Goal: Task Accomplishment & Management: Complete application form

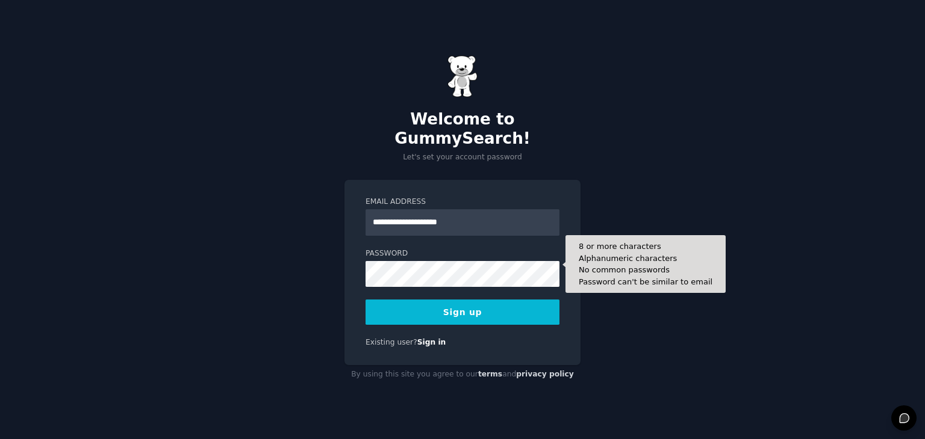
type input "**********"
click at [338, 260] on div "**********" at bounding box center [462, 219] width 925 height 439
click at [365, 300] on button "Sign up" at bounding box center [462, 312] width 194 height 25
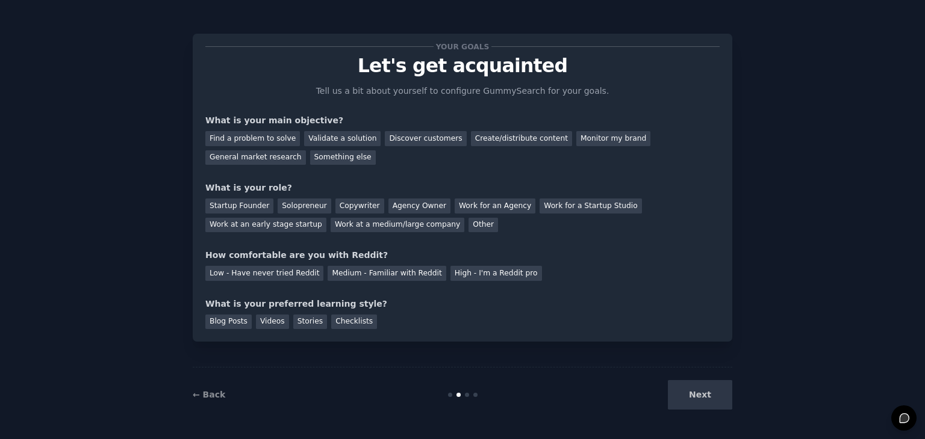
drag, startPoint x: 792, startPoint y: 51, endPoint x: 695, endPoint y: 397, distance: 359.4
click at [695, 397] on div "Next" at bounding box center [642, 394] width 180 height 29
click at [475, 138] on font "Create/distribute content" at bounding box center [521, 138] width 93 height 8
click at [306, 150] on div "General market research" at bounding box center [255, 157] width 101 height 15
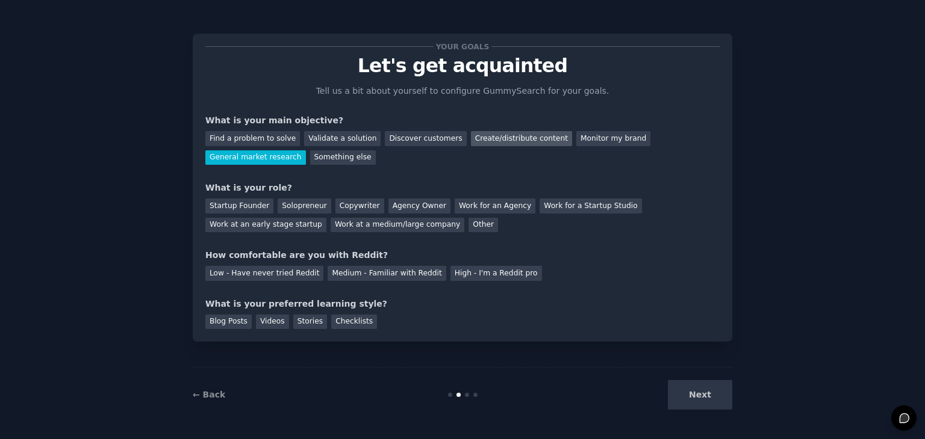
click at [491, 145] on div "Create/distribute content" at bounding box center [521, 138] width 101 height 15
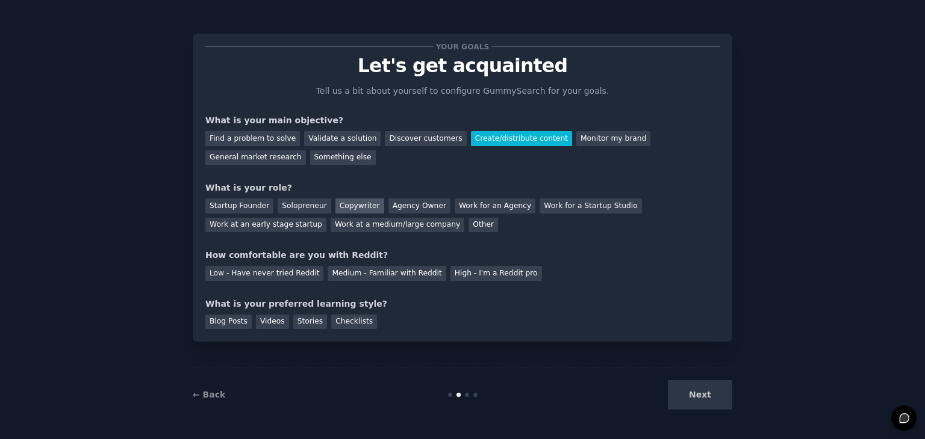
click at [349, 206] on div "Copywriter" at bounding box center [359, 206] width 49 height 15
click at [450, 268] on div "High - I'm a Reddit pro" at bounding box center [495, 273] width 91 height 15
click at [258, 323] on div "Videos" at bounding box center [272, 322] width 33 height 15
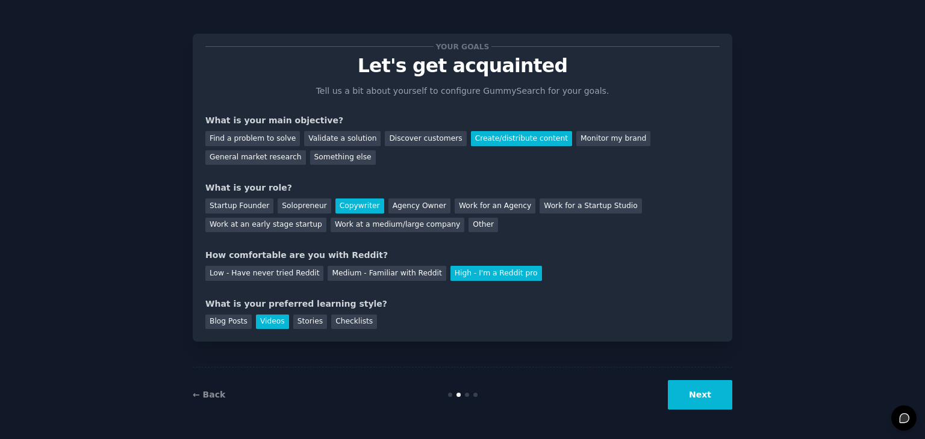
click at [707, 406] on button "Next" at bounding box center [700, 394] width 64 height 29
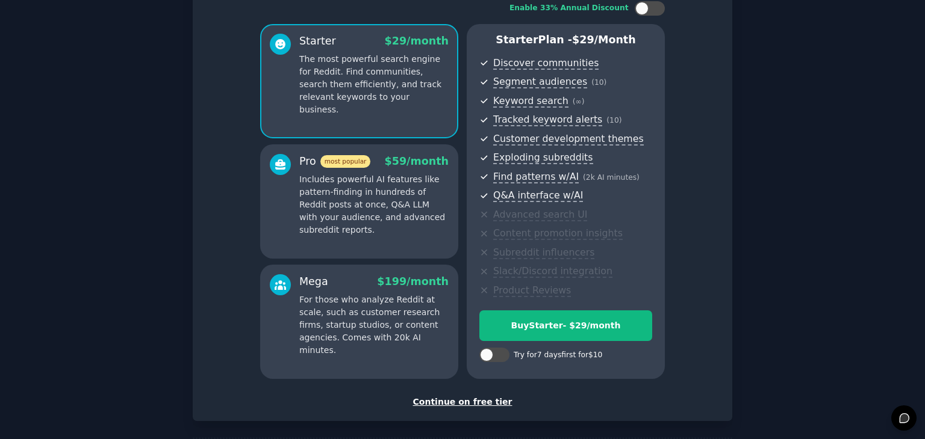
scroll to position [137, 0]
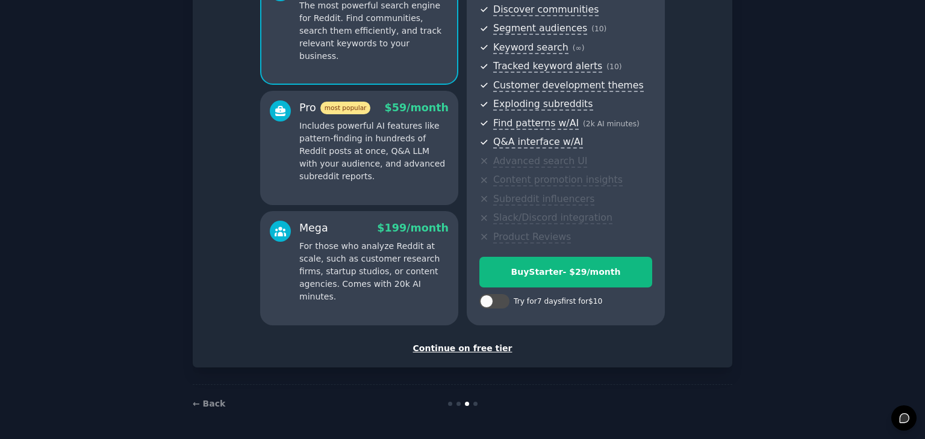
click at [472, 345] on div "Continue on free tier" at bounding box center [462, 348] width 514 height 13
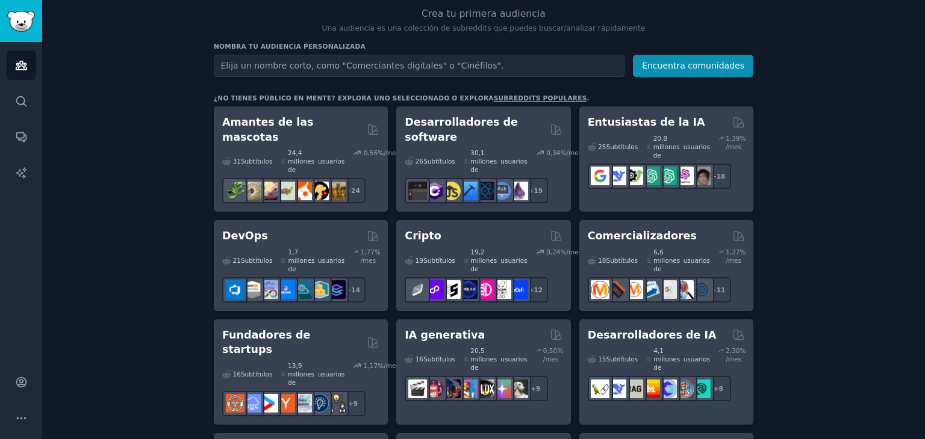
scroll to position [125, 0]
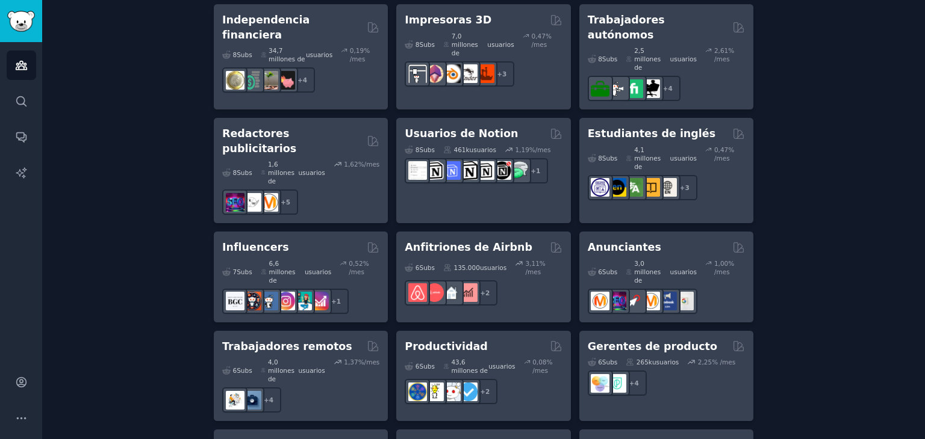
scroll to position [1039, 0]
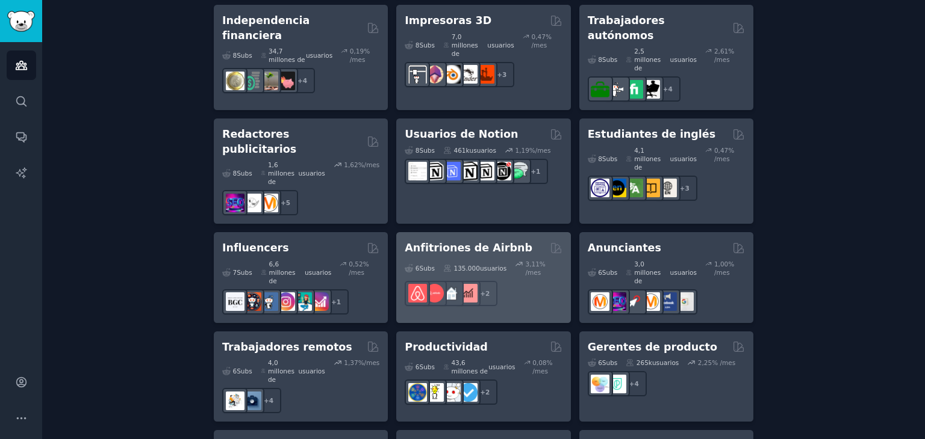
click at [498, 242] on font "Anfitriones de Airbnb" at bounding box center [468, 248] width 128 height 12
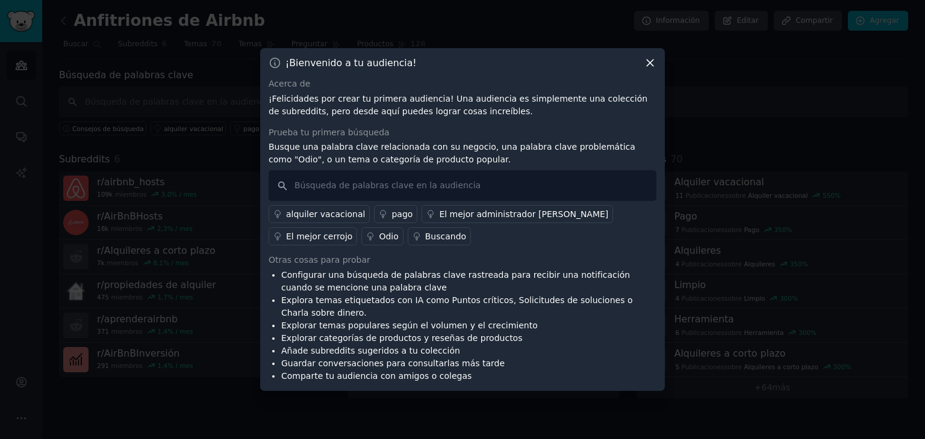
click at [651, 64] on icon at bounding box center [649, 63] width 7 height 7
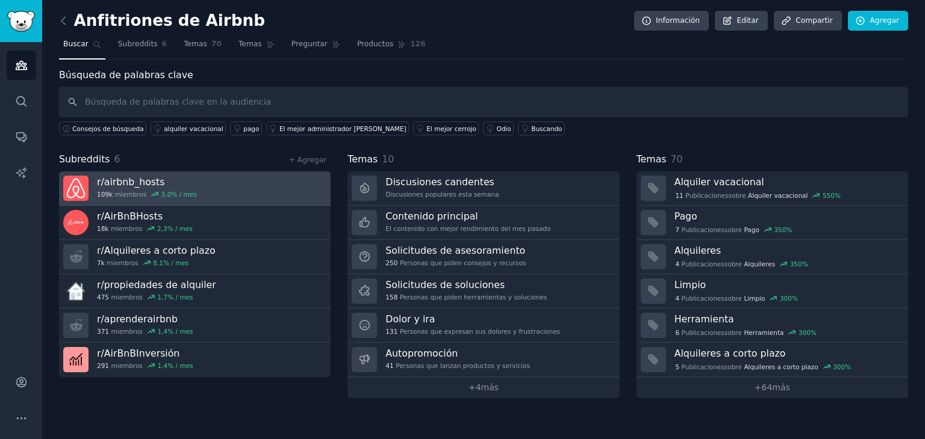
click at [261, 197] on link "r/ airbnb_hosts 109k miembros 3,0 % / mes" at bounding box center [194, 189] width 271 height 34
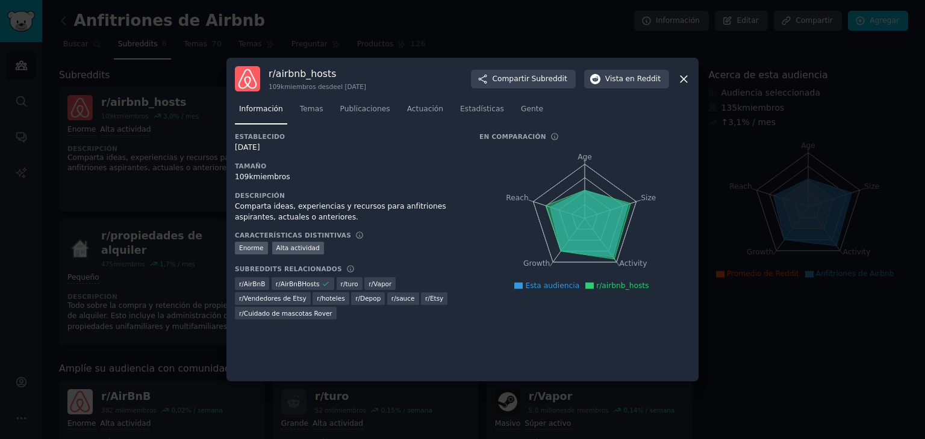
click at [699, 117] on div at bounding box center [462, 219] width 925 height 439
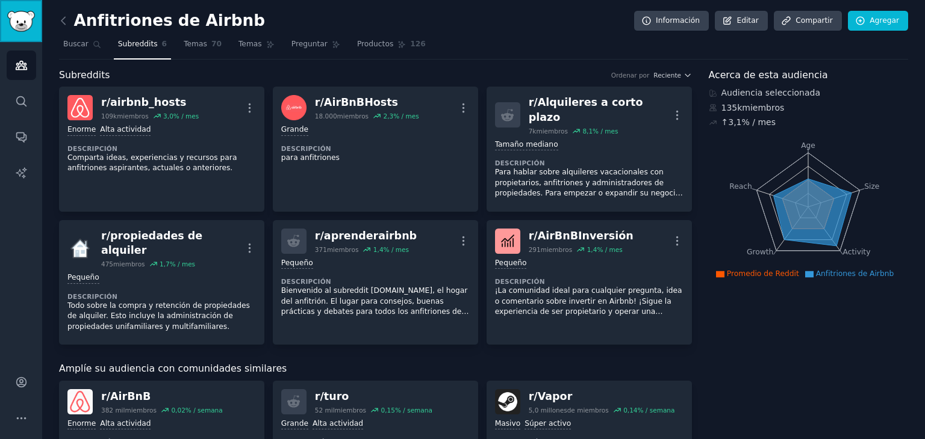
click at [20, 27] on img "Barra lateral" at bounding box center [21, 21] width 28 height 21
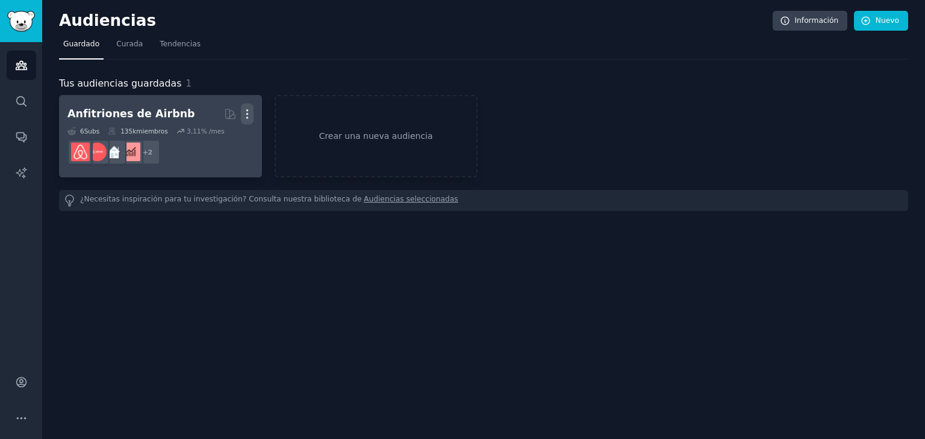
click at [253, 107] on link "Anfitriones de Airbnb Seleccionado por GummySearch Más 6 Subs ​ 135k miembros 3…" at bounding box center [160, 136] width 203 height 82
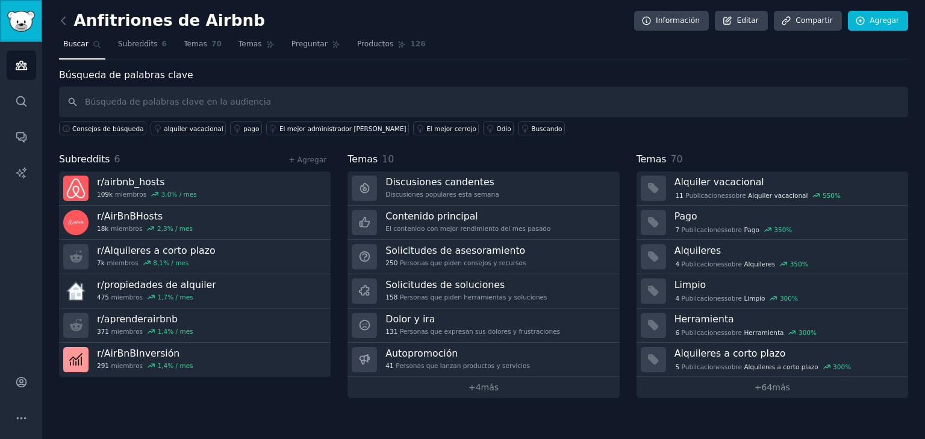
click at [22, 9] on link "Barra lateral" at bounding box center [21, 21] width 42 height 42
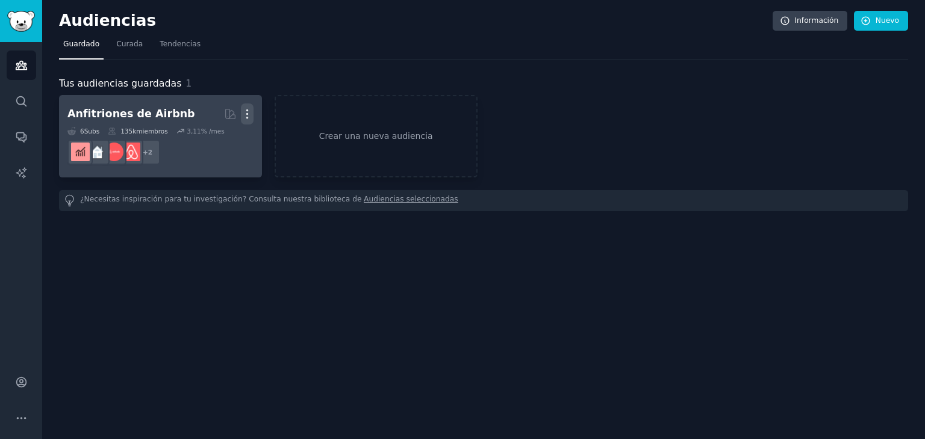
click at [247, 115] on icon "button" at bounding box center [247, 114] width 13 height 13
click at [208, 136] on p "Delete" at bounding box center [214, 139] width 28 height 13
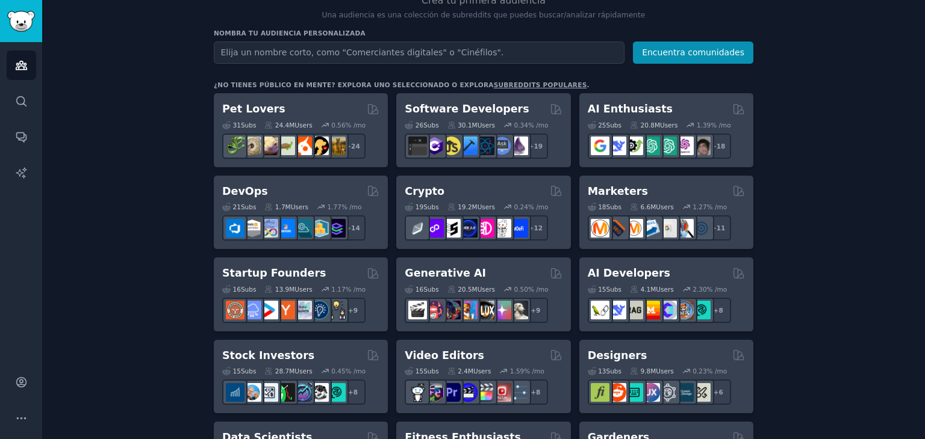
scroll to position [142, 0]
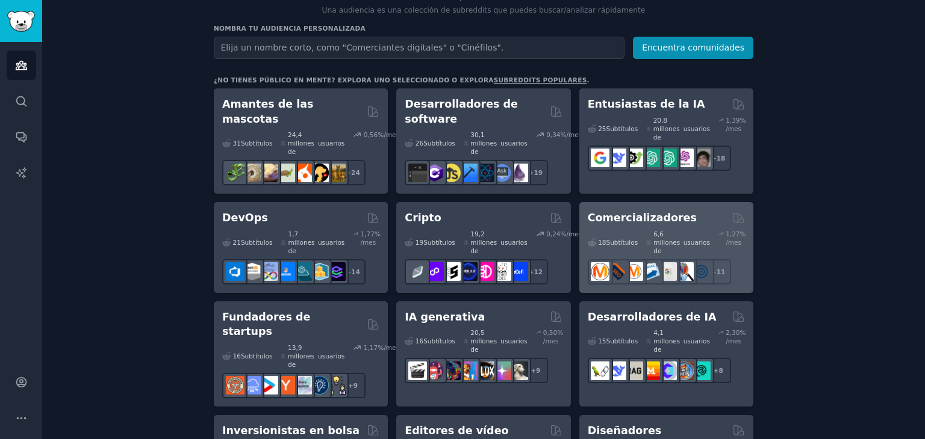
click at [680, 202] on div "Comercializadores 18 Subtítulos ​ 6,6 millones de usuarios 1,27 % /mes r/market…" at bounding box center [666, 247] width 174 height 91
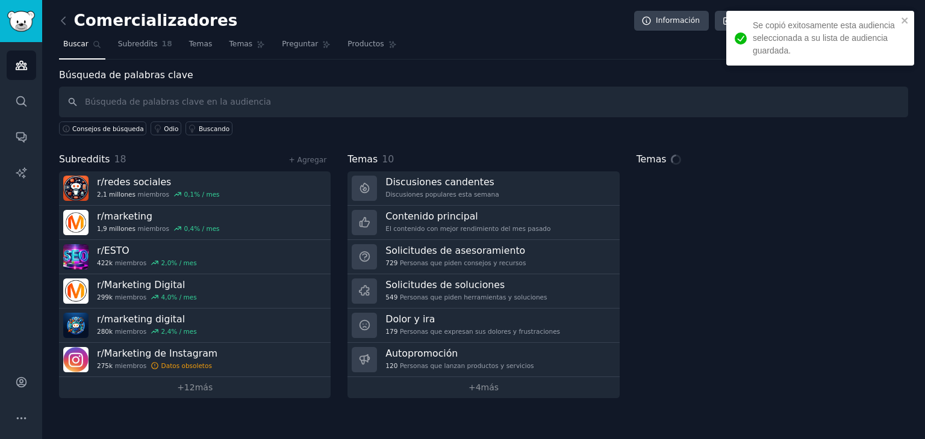
click at [899, 24] on div "Se copió exitosamente esta audiencia seleccionada a su lista de audiencia guard…" at bounding box center [816, 38] width 170 height 45
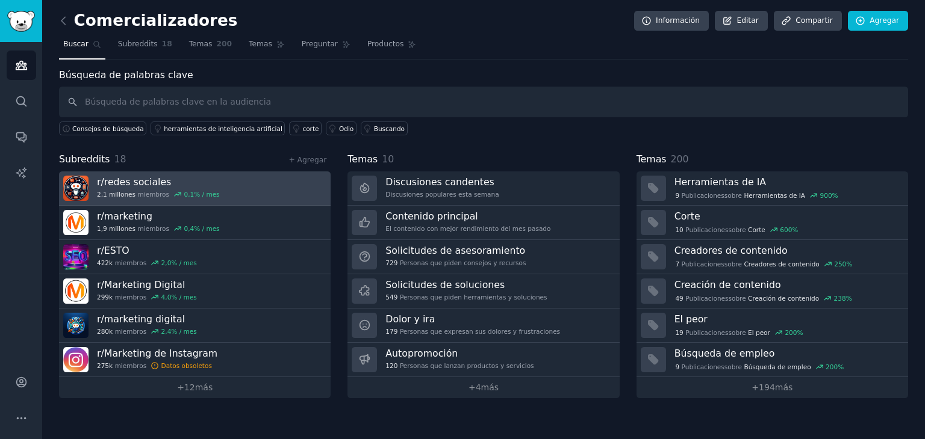
click at [182, 184] on h3 "r/ redes sociales" at bounding box center [158, 182] width 123 height 13
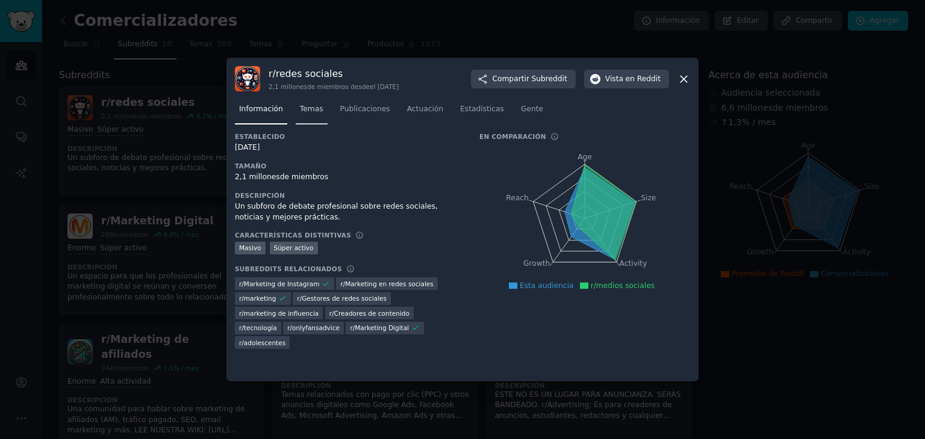
click at [303, 113] on font "Temas" at bounding box center [311, 109] width 23 height 8
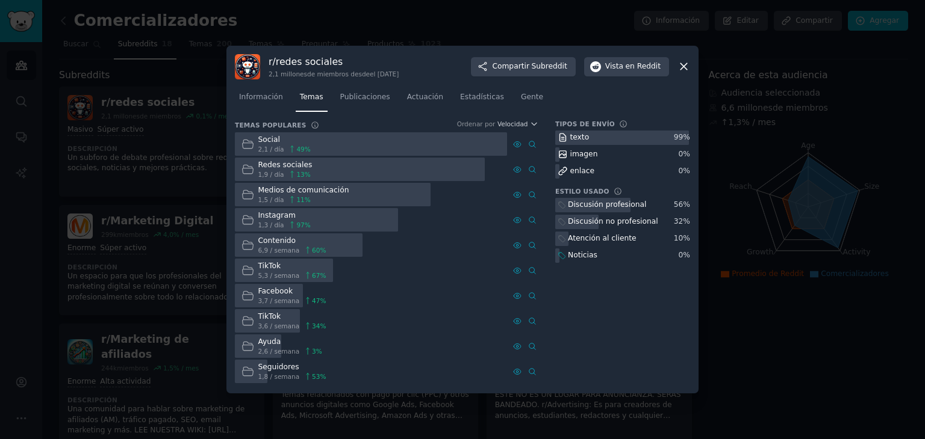
click at [400, 141] on div at bounding box center [371, 143] width 272 height 23
click at [262, 140] on font "Social" at bounding box center [269, 139] width 22 height 8
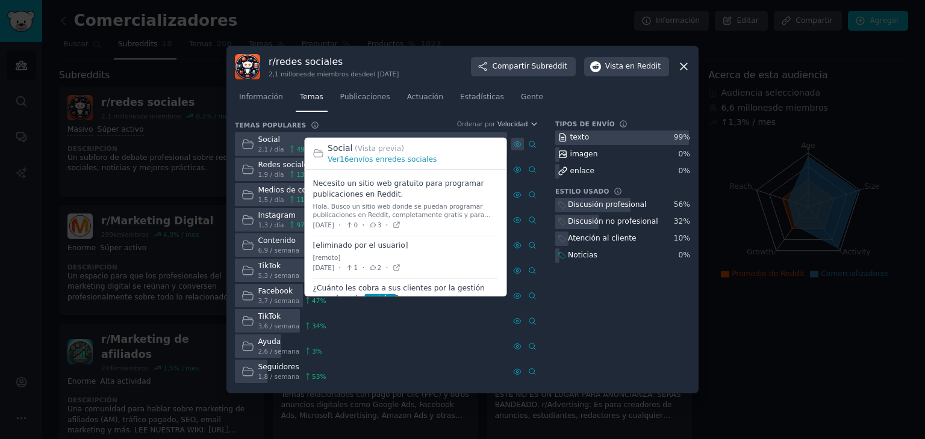
click at [520, 143] on icon at bounding box center [516, 143] width 7 height 5
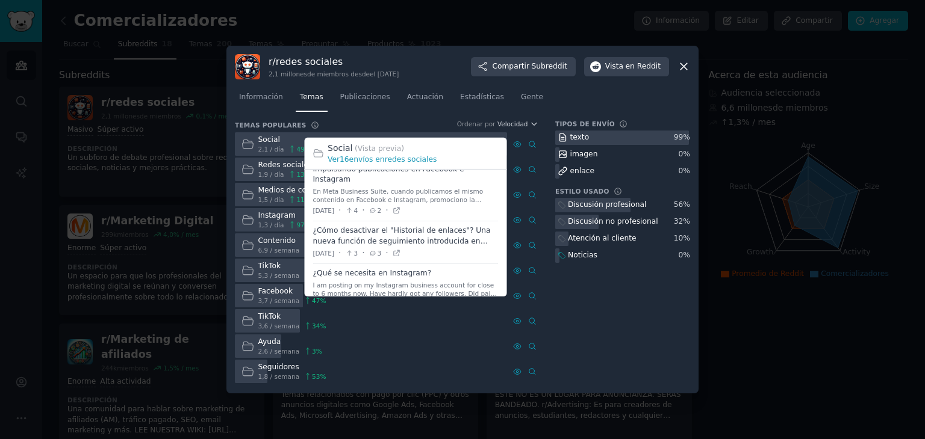
scroll to position [419, 0]
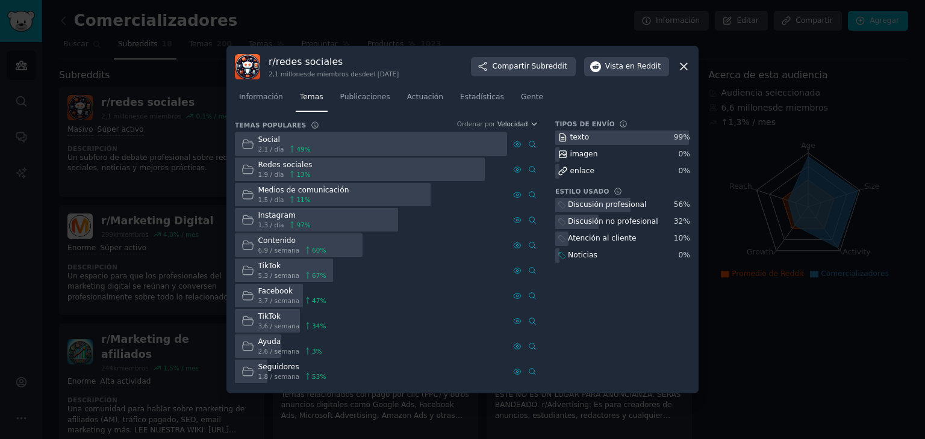
click at [677, 63] on icon at bounding box center [683, 66] width 13 height 13
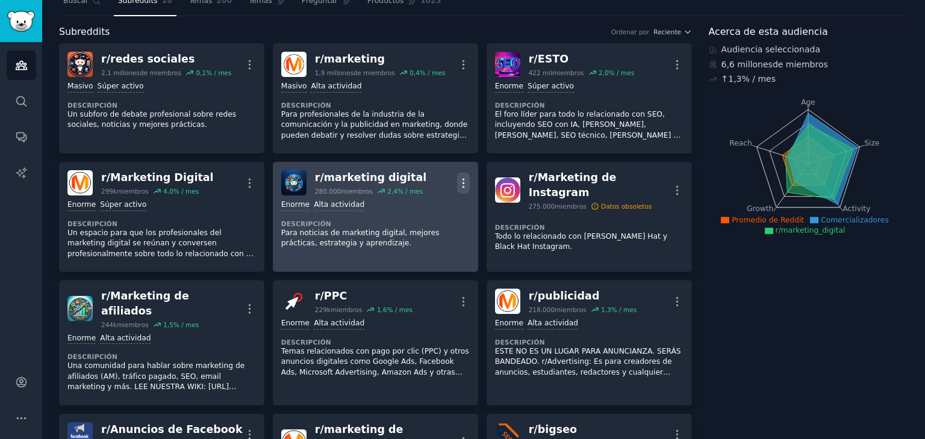
scroll to position [46, 0]
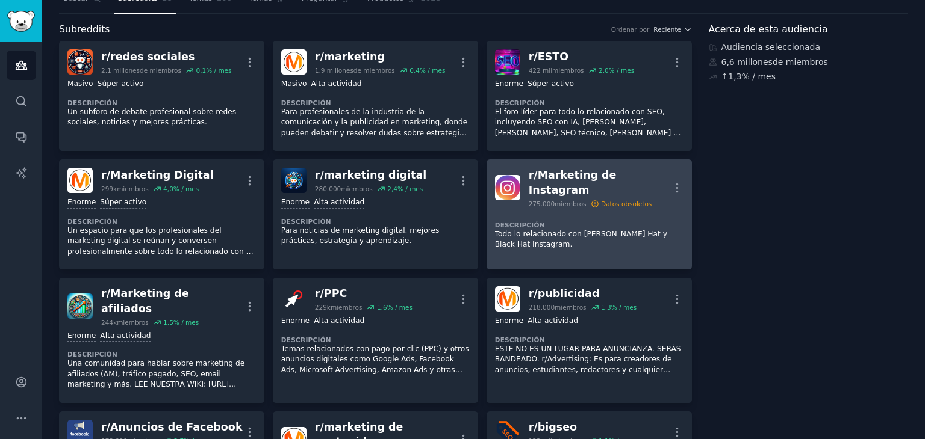
click at [575, 221] on dt "Descripción" at bounding box center [589, 225] width 188 height 8
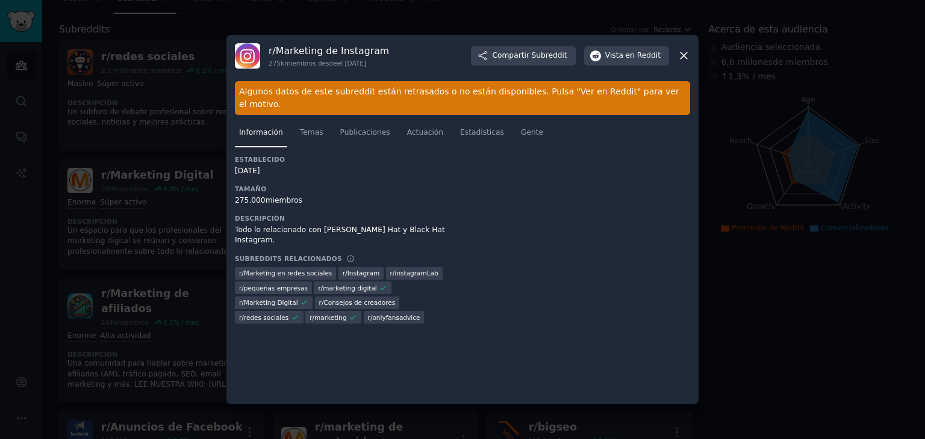
click at [723, 205] on div at bounding box center [462, 219] width 925 height 439
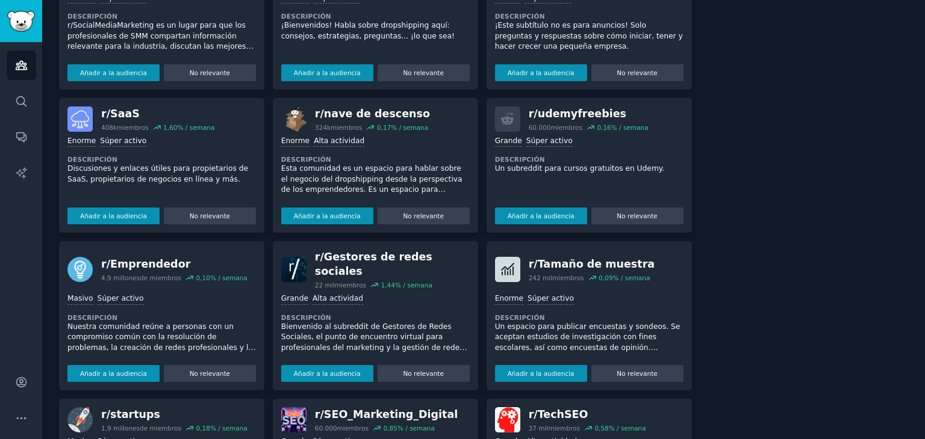
scroll to position [934, 0]
